Goal: Task Accomplishment & Management: Complete application form

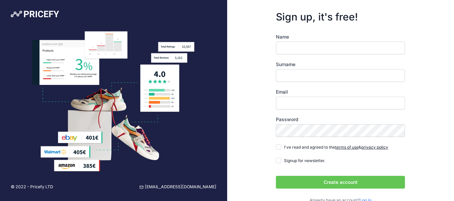
click at [299, 44] on input "Name" at bounding box center [340, 48] width 129 height 13
type input "AMING"
type input "TJANDRA"
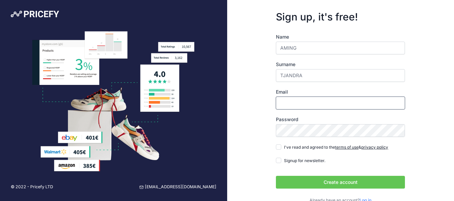
click at [301, 105] on input "Email" at bounding box center [340, 103] width 129 height 13
type input "[EMAIL_ADDRESS][DOMAIN_NAME]"
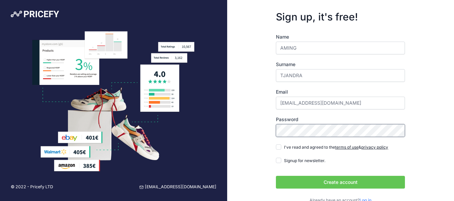
click at [243, 132] on div "Sign up, it's free! Name AMING Surname TJANDRA Email nathanultimaperkasa@gmail.…" at bounding box center [340, 107] width 227 height 215
click at [279, 151] on div "Name AMING Surname TJANDRA Email nathanultimaperkasa@gmail.com Password terms o…" at bounding box center [340, 119] width 129 height 170
click at [277, 163] on input "Signup for newsletter." at bounding box center [278, 160] width 5 height 5
checkbox input "true"
click at [279, 149] on input "I've read and agreed to the terms of use & privacy policy" at bounding box center [278, 146] width 5 height 5
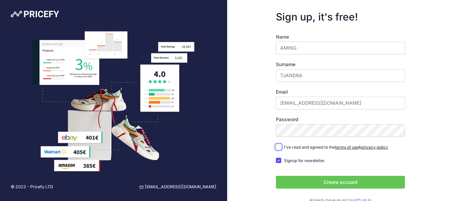
checkbox input "true"
click at [334, 180] on button "Create account" at bounding box center [340, 182] width 129 height 13
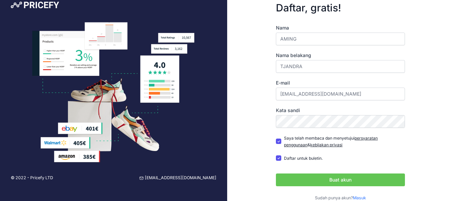
scroll to position [20, 0]
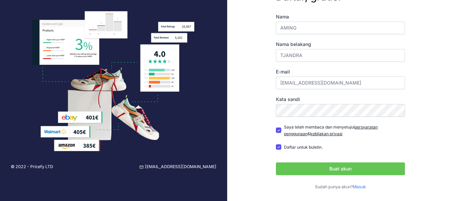
click at [339, 165] on button "Buat akun" at bounding box center [340, 169] width 129 height 13
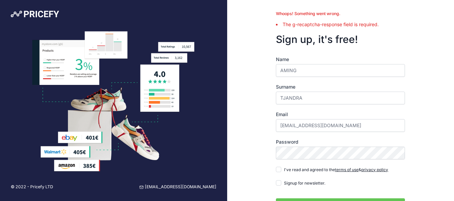
drag, startPoint x: 370, startPoint y: 41, endPoint x: 439, endPoint y: 32, distance: 69.8
drag, startPoint x: 439, startPoint y: 32, endPoint x: 396, endPoint y: 8, distance: 48.7
click at [396, 8] on form "Whoops! Something went wrong. The g-recaptcha-response field is required. Sign …" at bounding box center [340, 118] width 150 height 237
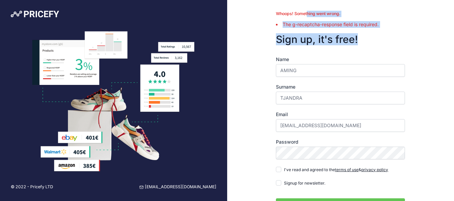
drag, startPoint x: 384, startPoint y: 29, endPoint x: 277, endPoint y: 15, distance: 107.7
click at [277, 15] on div "Whoops! Something went wrong. The g-recaptcha-response field is required. Sign …" at bounding box center [340, 118] width 129 height 215
click at [340, 31] on div "Whoops! Something went wrong. The g-recaptcha-response field is required. Sign …" at bounding box center [340, 118] width 129 height 215
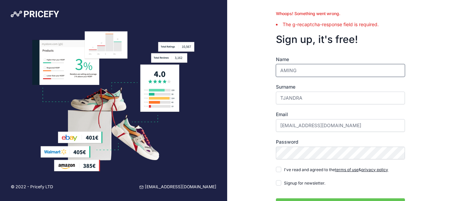
click at [338, 64] on input "AMING" at bounding box center [340, 70] width 129 height 13
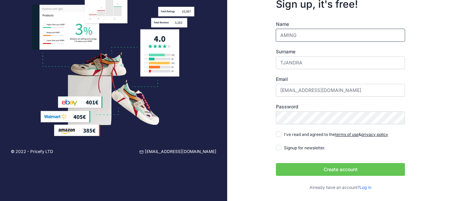
scroll to position [36, 0]
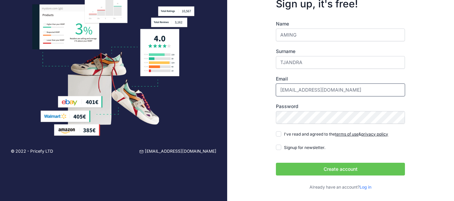
click at [341, 93] on input "[EMAIL_ADDRESS][DOMAIN_NAME]" at bounding box center [340, 90] width 129 height 13
click at [384, 92] on input "[EMAIL_ADDRESS][DOMAIN_NAME]" at bounding box center [340, 90] width 129 height 13
click at [278, 147] on input "Signup for newsletter." at bounding box center [278, 147] width 5 height 5
checkbox input "true"
click at [279, 137] on div "Name AMING Surname TJANDRA Email nathanultimaperkasa@gmail.com Password terms o…" at bounding box center [340, 105] width 129 height 170
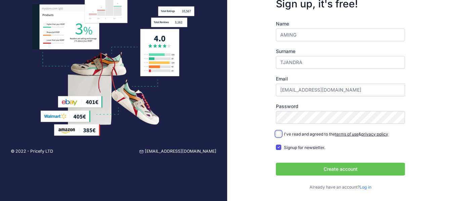
click at [276, 133] on input "I've read and agreed to the terms of use & privacy policy" at bounding box center [278, 133] width 5 height 5
checkbox input "true"
click at [319, 169] on button "Create account" at bounding box center [340, 169] width 129 height 13
click at [334, 169] on button "Create account" at bounding box center [340, 169] width 129 height 13
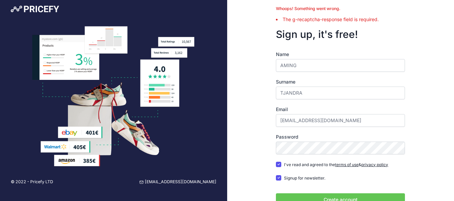
scroll to position [0, 0]
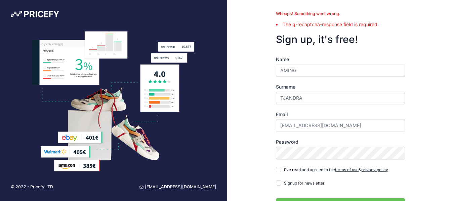
drag, startPoint x: 0, startPoint y: 0, endPoint x: 294, endPoint y: 8, distance: 294.2
click at [294, 8] on form "Whoops! Something went wrong. The g-recaptcha-response field is required. Sign …" at bounding box center [340, 118] width 150 height 237
drag, startPoint x: 281, startPoint y: 16, endPoint x: 379, endPoint y: 25, distance: 98.7
click at [379, 25] on div "Whoops! Something went wrong. The g-recaptcha-response field is required." at bounding box center [340, 19] width 129 height 17
copy div "Whoops! Something went wrong. The g-recaptcha-response field is required."
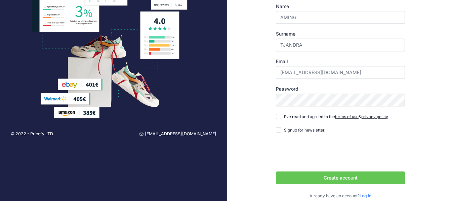
scroll to position [51, 0]
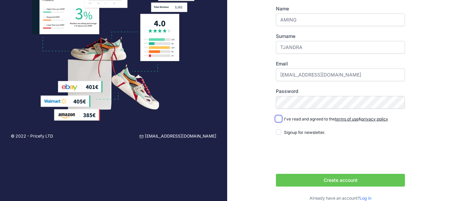
click at [279, 119] on input "I've read and agreed to the terms of use & privacy policy" at bounding box center [278, 118] width 5 height 5
checkbox input "true"
click at [277, 130] on input "Signup for newsletter." at bounding box center [278, 132] width 5 height 5
checkbox input "true"
click at [339, 181] on button "Create account" at bounding box center [340, 180] width 129 height 13
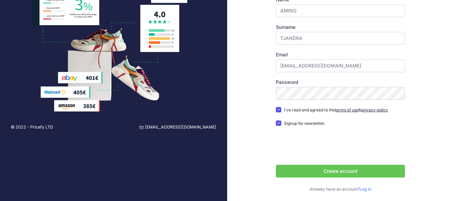
scroll to position [62, 0]
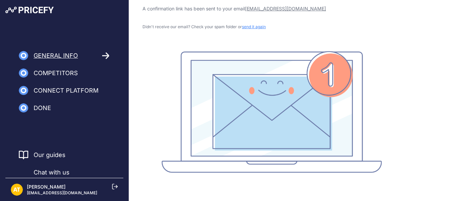
scroll to position [47, 0]
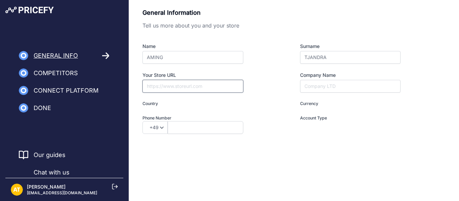
click at [180, 90] on input "Your Store URL" at bounding box center [192, 86] width 101 height 13
click at [306, 87] on input "Company Name" at bounding box center [350, 86] width 100 height 13
click at [154, 127] on select "+49 +43 +32 +1 +86 +34 +358 +33 +30 +39 +81 +352 +31 +48 +351 +420 +44 +46 +41 …" at bounding box center [154, 127] width 25 height 13
type input "I am a Merchant"
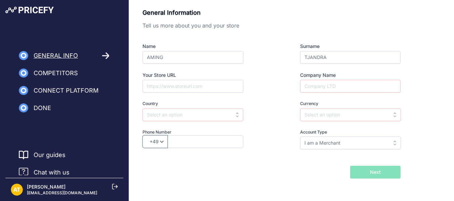
click at [158, 145] on select "+49 +43 +32 +1 +86 +34 +358 +33 +30 +39 +81 +352 +31 +48 +351 +420 +44 +46 +41 …" at bounding box center [154, 141] width 25 height 13
click at [157, 142] on select "+49 +43 +32 +1 +86 +34 +358 +33 +30 +39 +81 +352 +31 +48 +351 +420 +44 +46 +41 …" at bounding box center [154, 141] width 25 height 13
click at [198, 130] on label "Phone Number" at bounding box center [204, 132] width 125 height 6
click at [158, 141] on select "+49 +43 +32 +1 +86 +34 +358 +33 +30 +39 +81 +352 +31 +48 +351 +420 +44 +46 +41 …" at bounding box center [154, 141] width 25 height 13
select select "62"
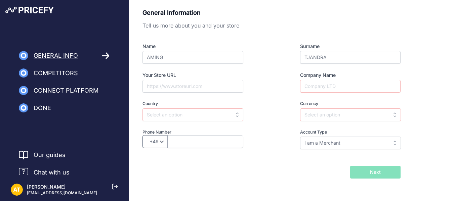
click at [142, 135] on select "+49 +43 +32 +1 +86 +34 +358 +33 +30 +39 +81 +352 +31 +48 +351 +420 +44 +46 +41 …" at bounding box center [154, 141] width 25 height 13
click at [183, 145] on input "text" at bounding box center [206, 141] width 76 height 13
type input "81382131168"
click at [211, 116] on input "text" at bounding box center [192, 114] width 101 height 13
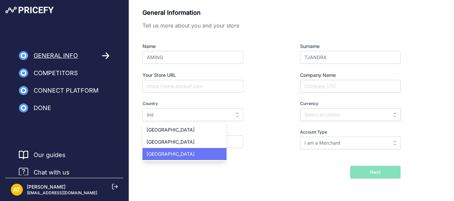
click at [165, 151] on span "Indonesia" at bounding box center [170, 154] width 48 height 6
type input "Indonesia"
type input "IDR"
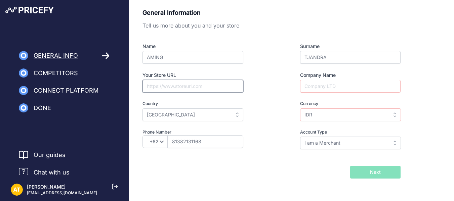
click at [177, 87] on input "Your Store URL" at bounding box center [192, 86] width 101 height 13
click at [216, 90] on input "Your Store URL" at bounding box center [192, 86] width 101 height 13
paste input "https://shopee.co.id/nupmedical"
type input "https://shopee.co.id/nupmedical"
click at [409, 56] on div "General Information Tell us more about you and your store Name AMING Surname TJ…" at bounding box center [291, 93] width 298 height 171
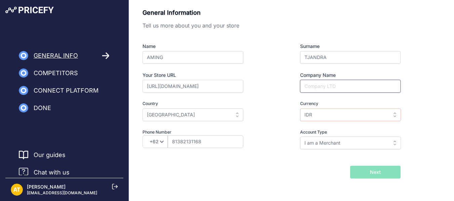
click at [357, 86] on input "Company Name" at bounding box center [350, 86] width 100 height 13
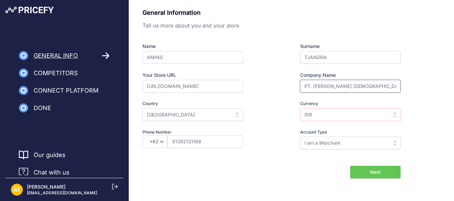
type input "PT. Nathan Ultima Perkasa"
click at [353, 117] on input "IDR" at bounding box center [350, 114] width 101 height 13
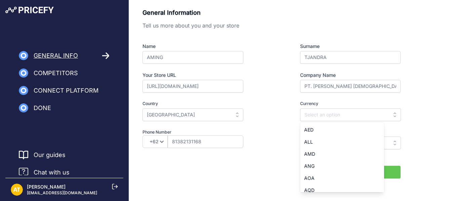
click at [409, 106] on div "General Information Tell us more about you and your store Name AMING Surname TJ…" at bounding box center [291, 93] width 298 height 171
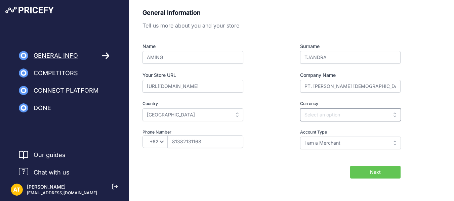
click at [371, 116] on input "text" at bounding box center [350, 114] width 101 height 13
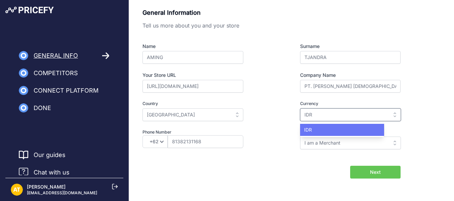
type input "IDR"
click at [358, 132] on div "IDR" at bounding box center [342, 130] width 84 height 12
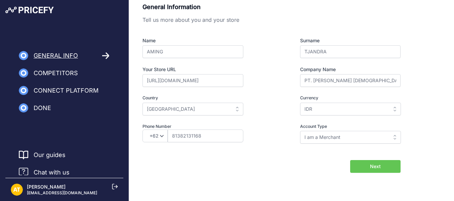
scroll to position [7, 0]
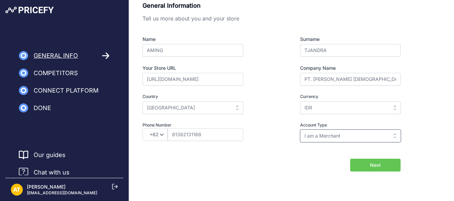
click at [359, 131] on input "I am a Merchant" at bounding box center [350, 136] width 101 height 13
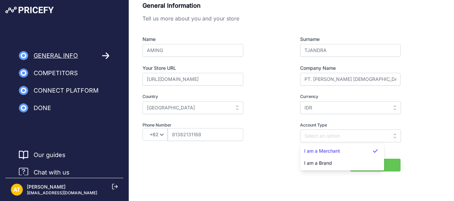
click at [274, 153] on form "General Information Tell us more about you and your store Name AMING Surname TJ…" at bounding box center [271, 86] width 258 height 171
type input "I am a Merchant"
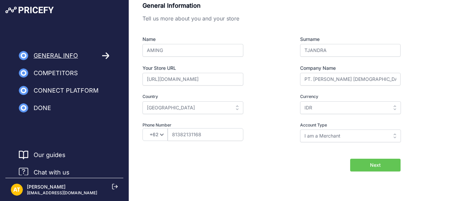
click at [383, 166] on button "Next" at bounding box center [375, 165] width 50 height 13
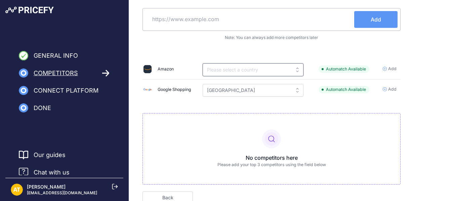
scroll to position [31, 0]
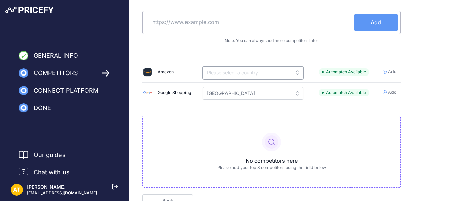
click at [275, 67] on div "Identify your first 3 competitors Add your competitors using the address bar be…" at bounding box center [271, 83] width 258 height 210
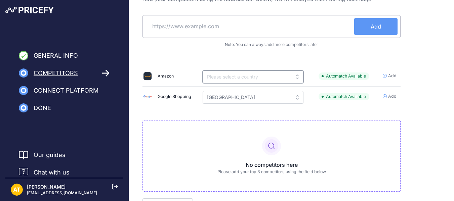
scroll to position [55, 0]
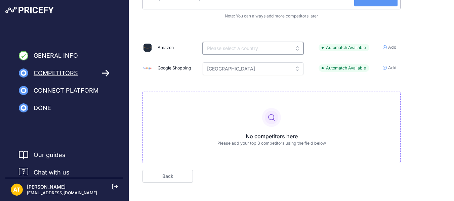
click at [290, 47] on input "text" at bounding box center [252, 48] width 101 height 13
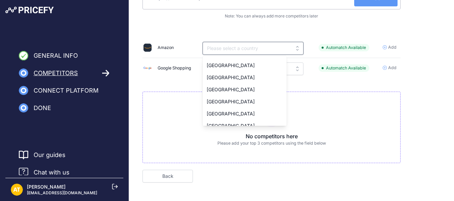
scroll to position [126, 0]
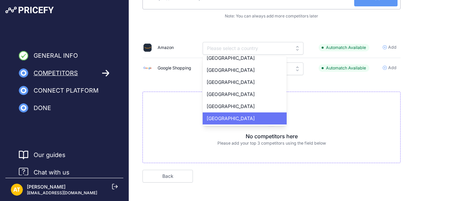
click at [267, 114] on div "United States" at bounding box center [244, 118] width 84 height 12
type input "United States"
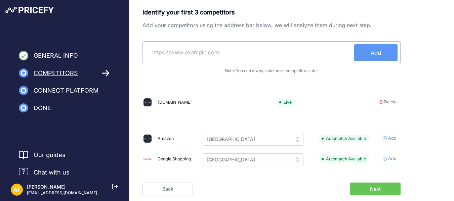
scroll to position [0, 0]
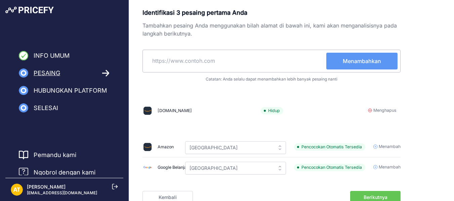
click at [230, 33] on p "Tambahkan pesaing Anda menggunakan bilah alamat di bawah ini, kami akan mengana…" at bounding box center [271, 29] width 258 height 16
click at [264, 60] on input "text" at bounding box center [235, 61] width 181 height 16
click at [189, 61] on input "tok" at bounding box center [235, 61] width 181 height 16
drag, startPoint x: 189, startPoint y: 61, endPoint x: 89, endPoint y: 62, distance: 99.7
click at [89, 62] on div "Info Umum Pesaing Hubungkan Platform Produk Impor" at bounding box center [227, 116] width 454 height 233
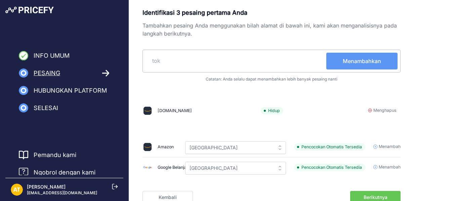
paste input "https://www.tokopedia.com/"
type input "https://www.tokopedia.com/"
click at [351, 59] on font "Menambahkan" at bounding box center [361, 61] width 38 height 7
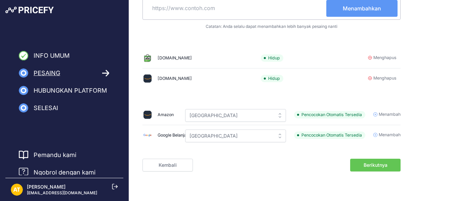
scroll to position [58, 0]
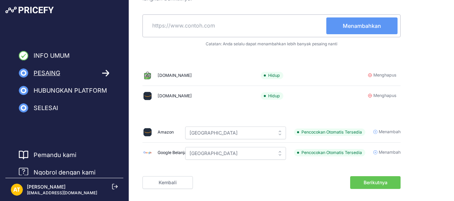
click at [374, 31] on button "Menambahkan" at bounding box center [361, 25] width 71 height 17
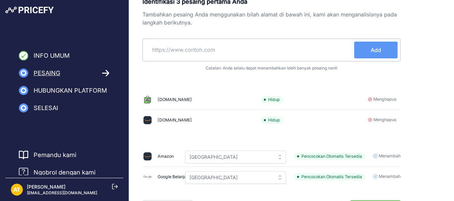
scroll to position [59, 0]
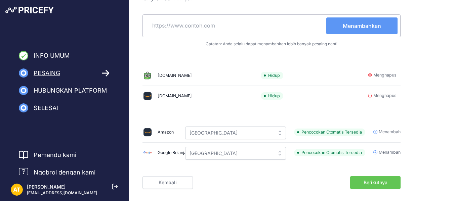
click at [264, 22] on input "text" at bounding box center [235, 25] width 181 height 16
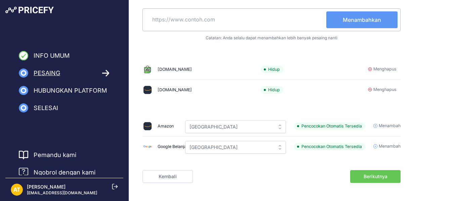
scroll to position [47, 0]
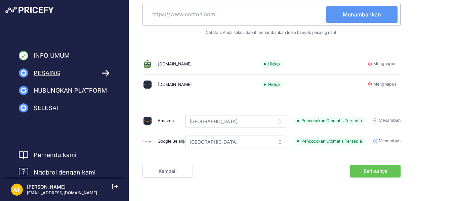
click at [252, 11] on input "text" at bounding box center [235, 14] width 181 height 16
paste input "https://shopee.co.id/"
type input "https://shopee.co.id/"
click at [343, 17] on font "Menambahkan" at bounding box center [361, 14] width 38 height 7
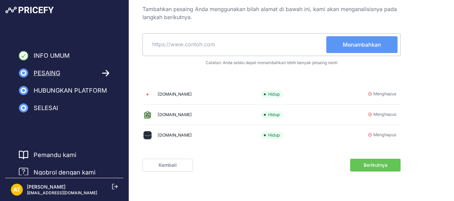
scroll to position [16, 0]
click at [378, 166] on font "Berikutnya" at bounding box center [375, 165] width 24 height 6
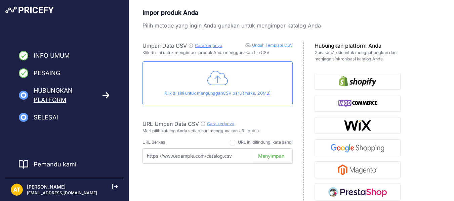
click at [302, 94] on div "Umpan Data CSV Cara kerjanya Unduh Template CSV Periksa panduan untuk CSV Dataf…" at bounding box center [222, 154] width 161 height 225
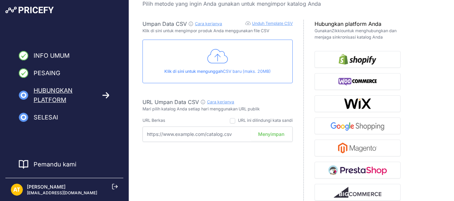
scroll to position [34, 0]
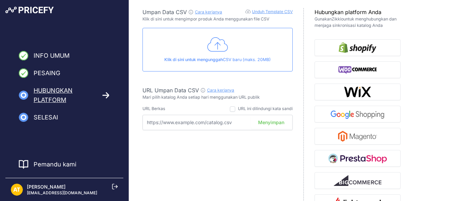
click at [229, 122] on input "text" at bounding box center [217, 122] width 150 height 15
click at [232, 109] on input "checkbox" at bounding box center [232, 108] width 5 height 5
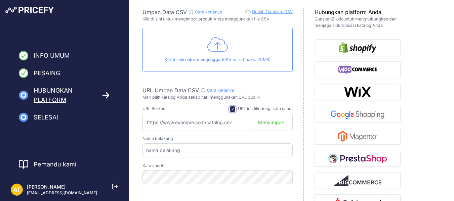
click at [232, 108] on input "checkbox" at bounding box center [232, 108] width 5 height 5
checkbox input "false"
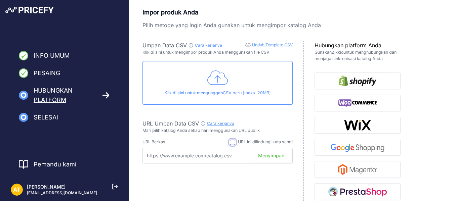
scroll to position [0, 0]
click at [216, 78] on icon at bounding box center [217, 78] width 21 height 14
click at [48, 56] on font "Info Umum" at bounding box center [52, 55] width 36 height 7
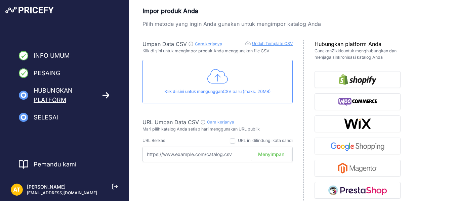
scroll to position [11, 0]
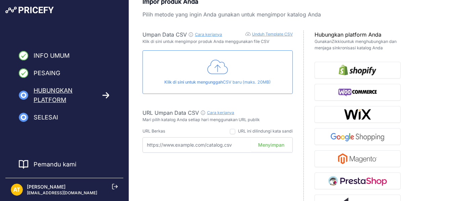
click at [275, 34] on font "Unduh Template CSV" at bounding box center [272, 34] width 41 height 5
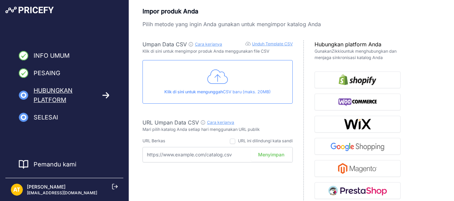
scroll to position [0, 0]
